Goal: Complete application form

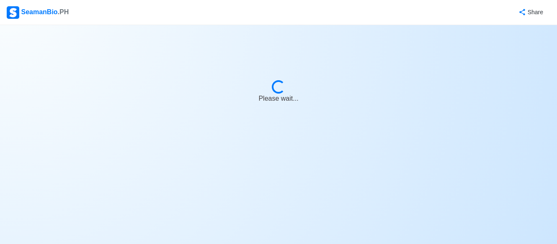
select select "Visible for Hiring"
select select "PH"
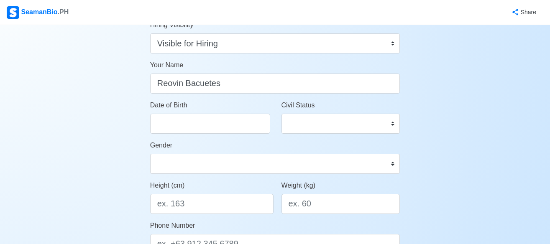
scroll to position [84, 0]
click at [210, 128] on input "Date of Birth" at bounding box center [210, 123] width 120 height 20
select select "****"
select select "*********"
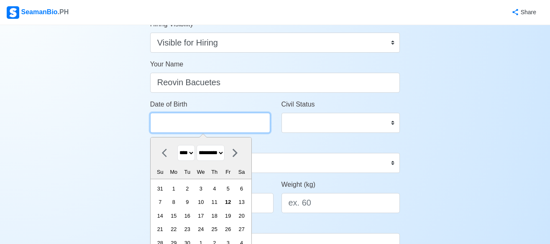
type input "[DATE]"
select select "****"
select select "*****"
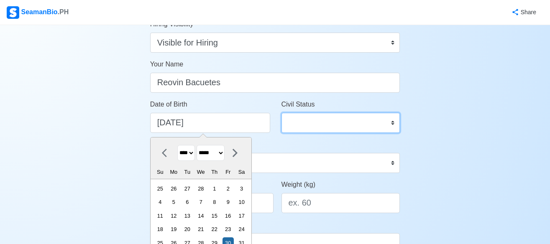
click at [362, 117] on select "Single Married Widowed Separated" at bounding box center [341, 123] width 119 height 20
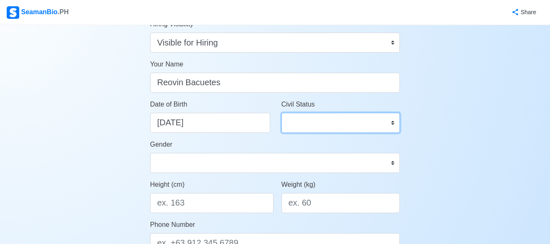
select select "Married"
click at [282, 113] on select "Single Married Widowed Separated" at bounding box center [341, 123] width 119 height 20
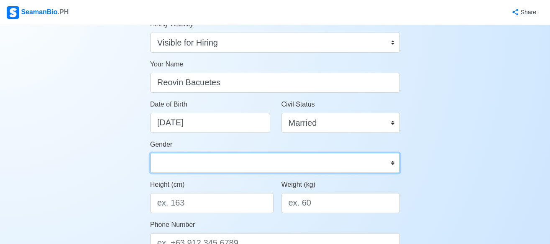
click at [221, 160] on select "[DEMOGRAPHIC_DATA] [DEMOGRAPHIC_DATA]" at bounding box center [275, 163] width 250 height 20
select select "[DEMOGRAPHIC_DATA]"
click at [150, 153] on select "[DEMOGRAPHIC_DATA] [DEMOGRAPHIC_DATA]" at bounding box center [275, 163] width 250 height 20
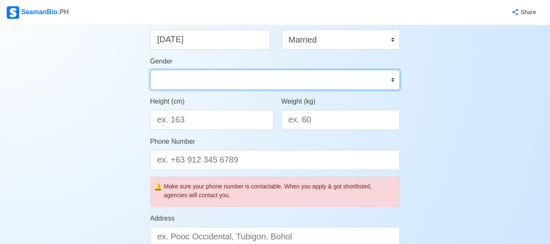
scroll to position [167, 0]
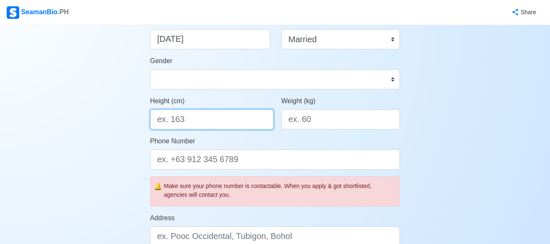
click at [228, 121] on input "Height (cm)" at bounding box center [211, 120] width 123 height 20
type input "165"
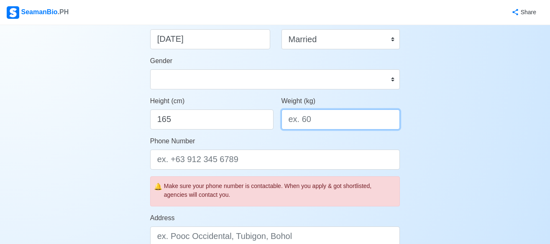
click at [338, 125] on input "Weight (kg)" at bounding box center [341, 120] width 119 height 20
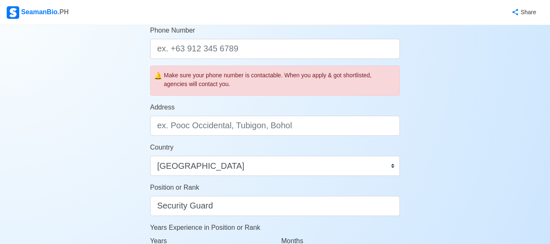
scroll to position [293, 0]
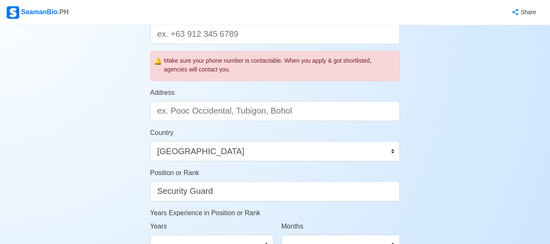
type input "67"
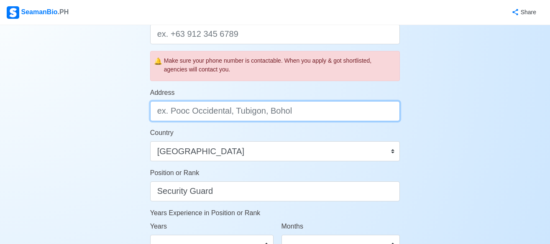
click at [293, 112] on input "Address" at bounding box center [275, 111] width 250 height 20
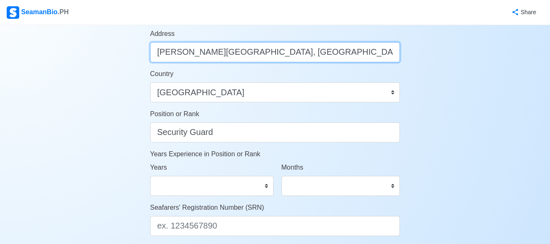
scroll to position [367, 0]
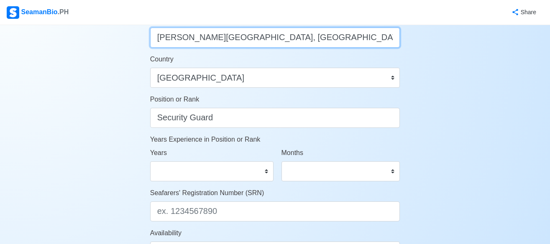
type input "Mendoza Street, Barangay Biñan, Pagsanjan, Laguna"
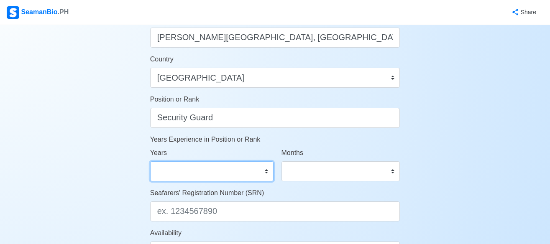
click at [264, 172] on select "0 1 2 3 4 5 6 7 8 9 10 11 12 13 14 15 16 17 18 19 20 21 22 23 24 25 26 27 28 29…" at bounding box center [211, 172] width 123 height 20
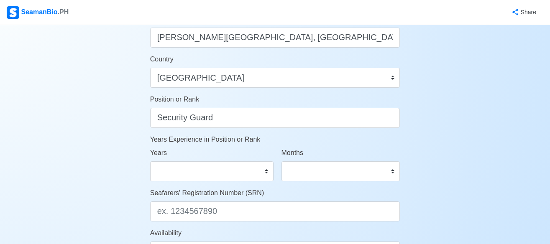
click at [454, 133] on div "Account Setup Your Job Status Onboard Actively Looking for Job Not Looking for …" at bounding box center [275, 25] width 550 height 733
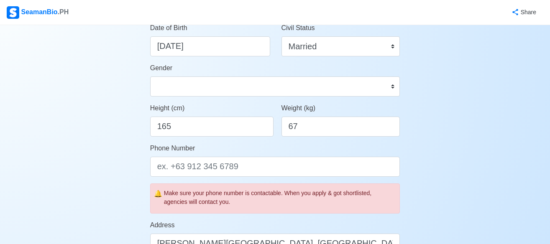
scroll to position [157, 0]
